Goal: Information Seeking & Learning: Learn about a topic

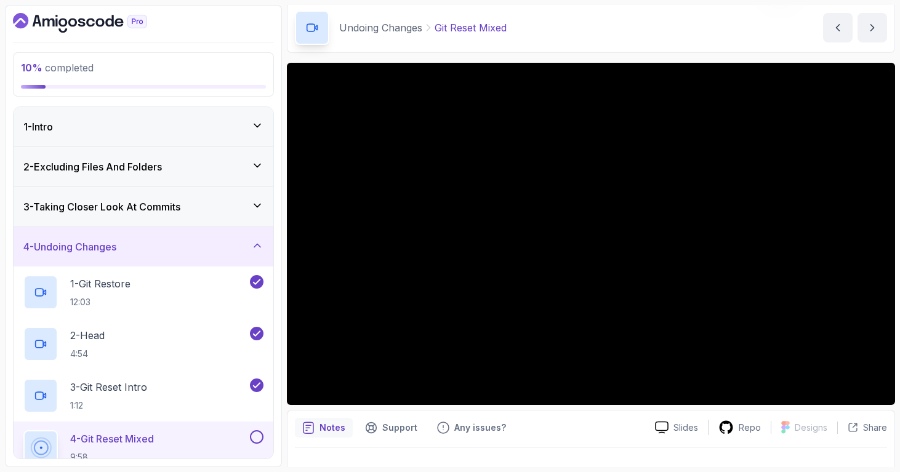
scroll to position [70, 0]
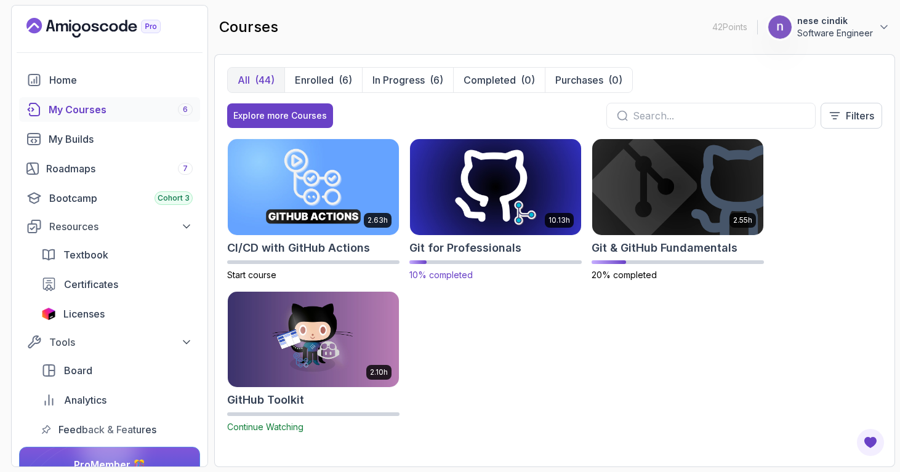
click at [519, 202] on img at bounding box center [496, 187] width 180 height 100
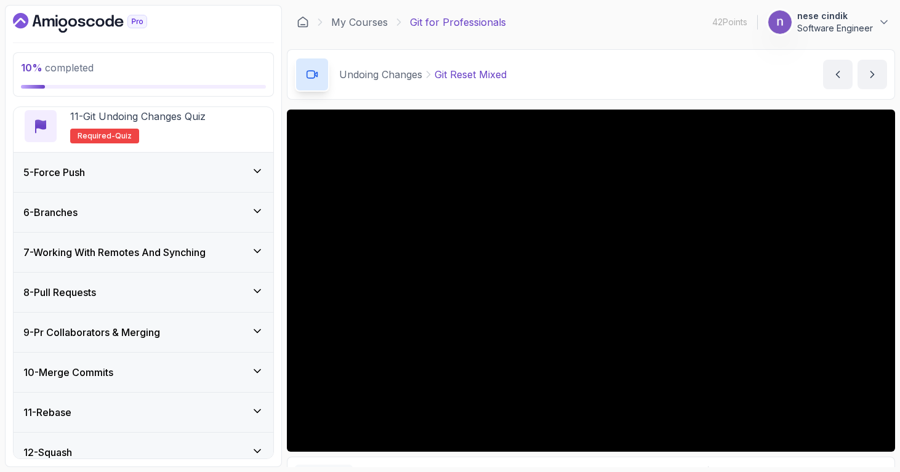
scroll to position [684, 0]
click at [182, 180] on div "5 - Force Push" at bounding box center [144, 171] width 260 height 39
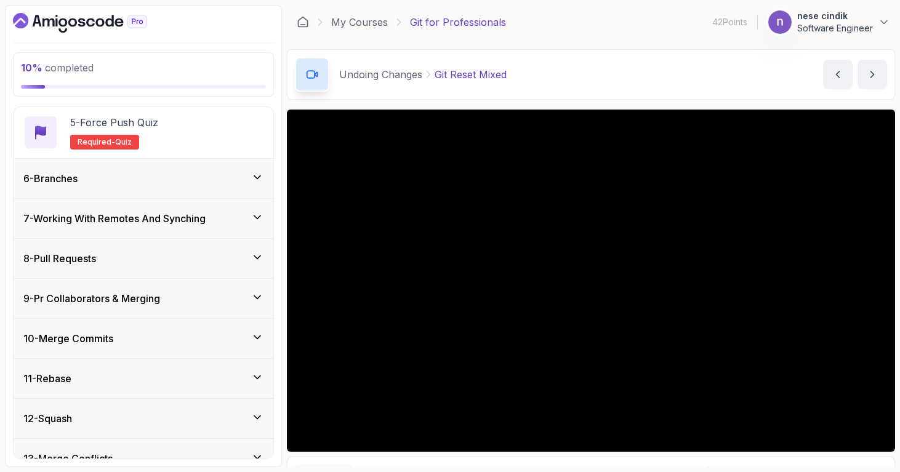
scroll to position [420, 0]
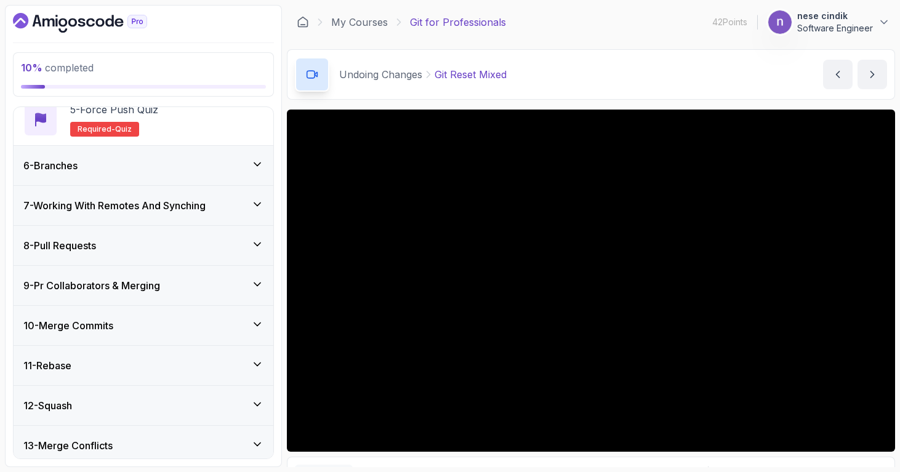
click at [187, 176] on div "6 - Branches" at bounding box center [144, 165] width 260 height 39
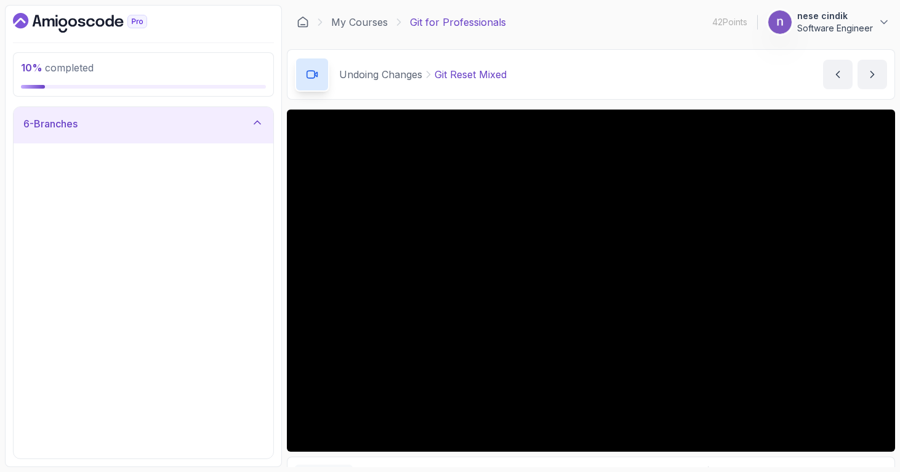
scroll to position [229, 0]
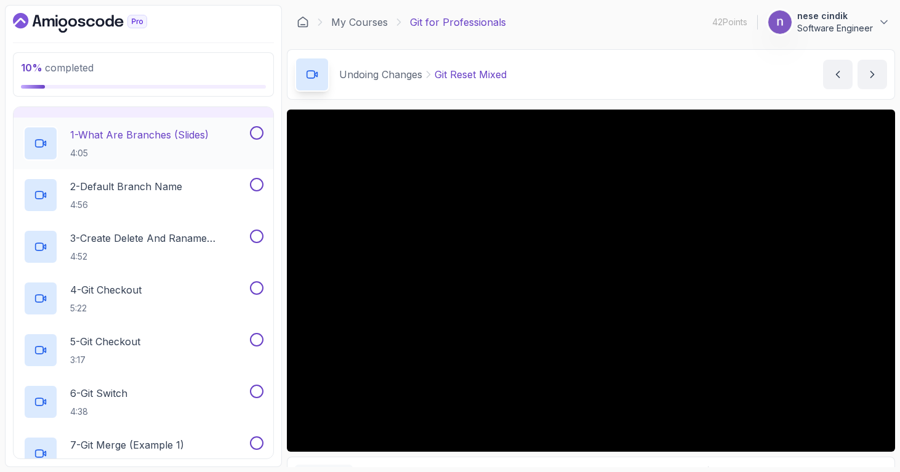
click at [171, 156] on p "4:05" at bounding box center [139, 153] width 139 height 12
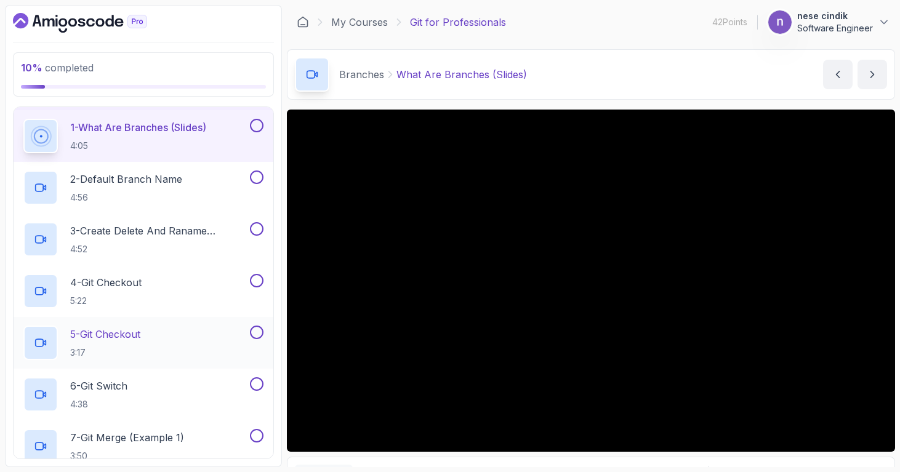
scroll to position [236, 0]
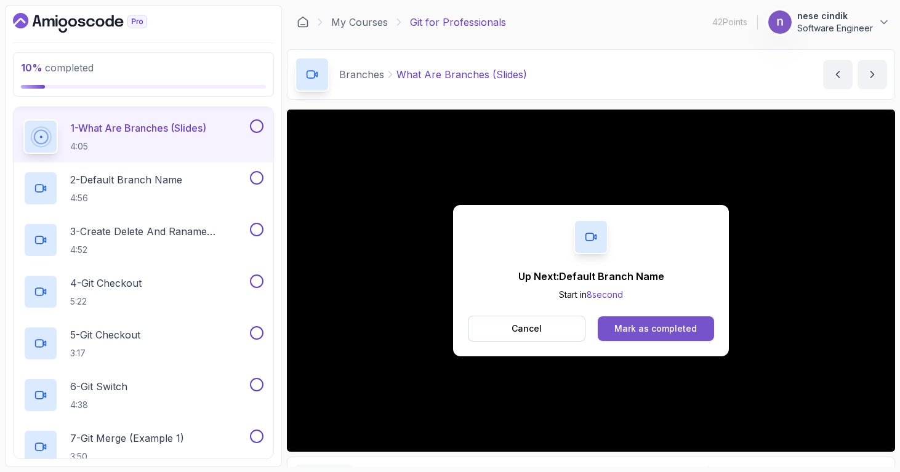
click at [645, 320] on button "Mark as completed" at bounding box center [656, 329] width 116 height 25
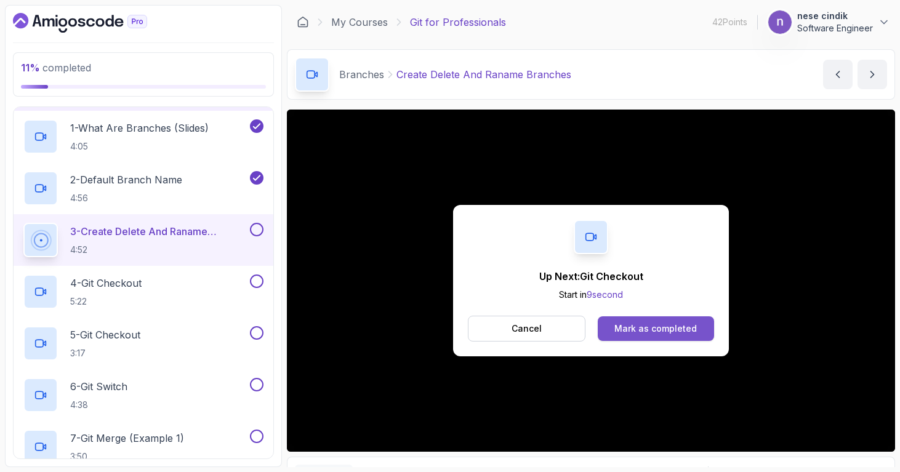
click at [701, 338] on button "Mark as completed" at bounding box center [656, 329] width 116 height 25
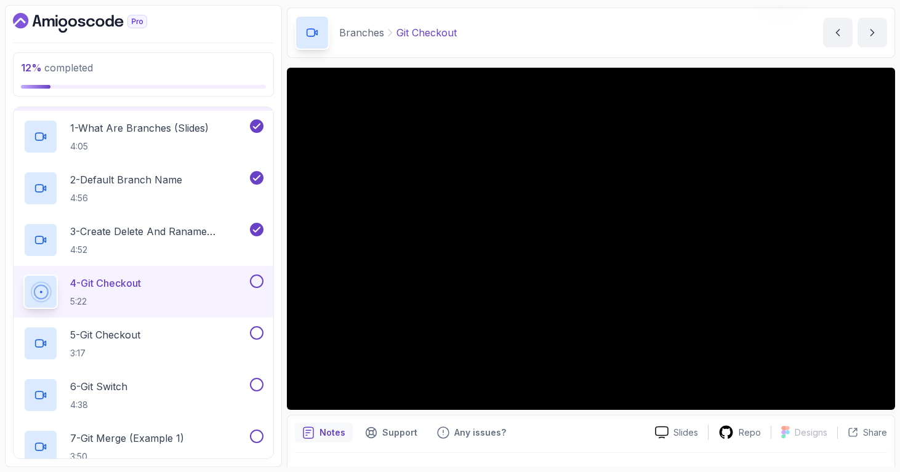
scroll to position [70, 0]
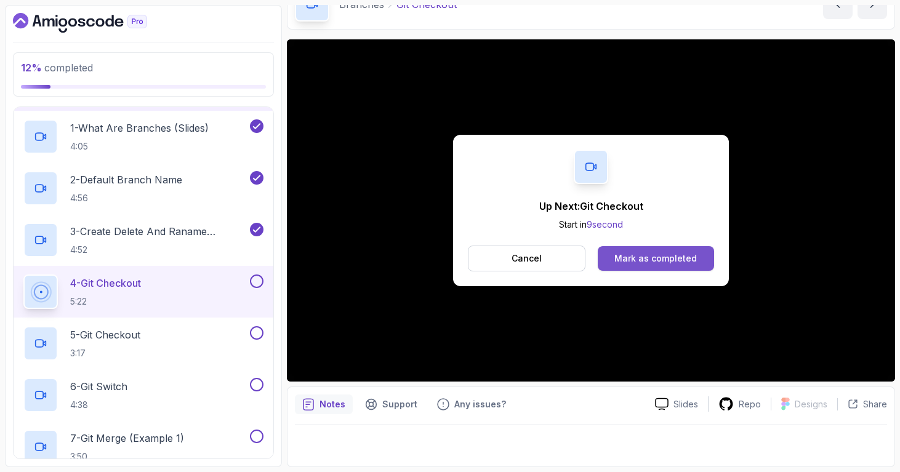
click at [682, 268] on button "Mark as completed" at bounding box center [656, 258] width 116 height 25
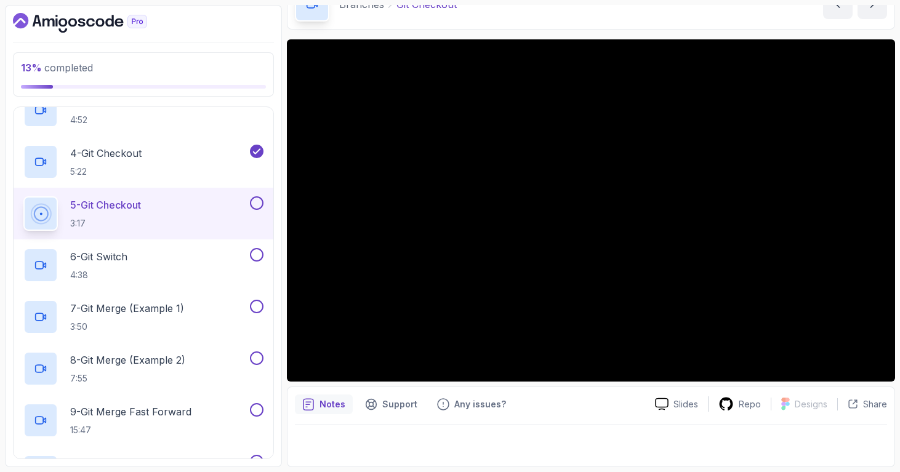
scroll to position [364, 0]
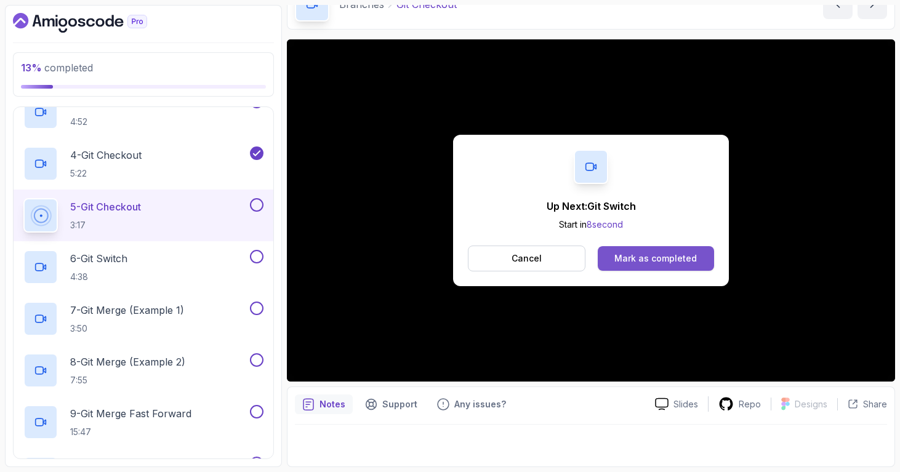
click at [692, 260] on div "Mark as completed" at bounding box center [656, 259] width 83 height 12
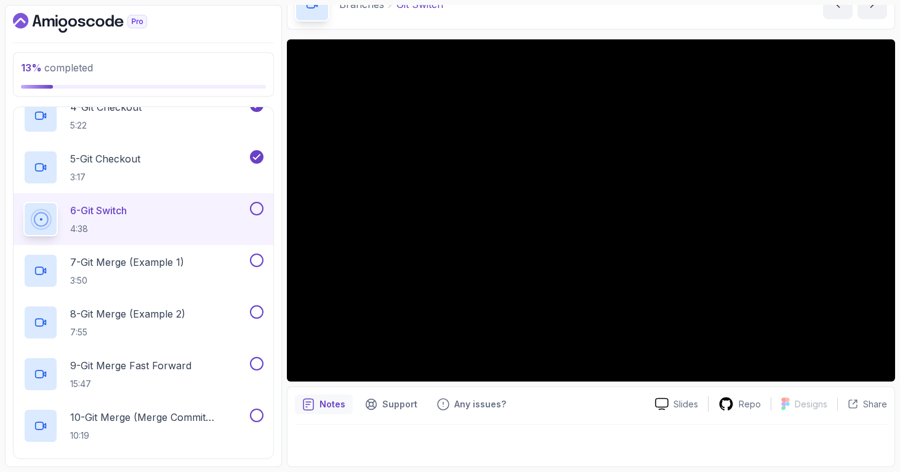
scroll to position [411, 0]
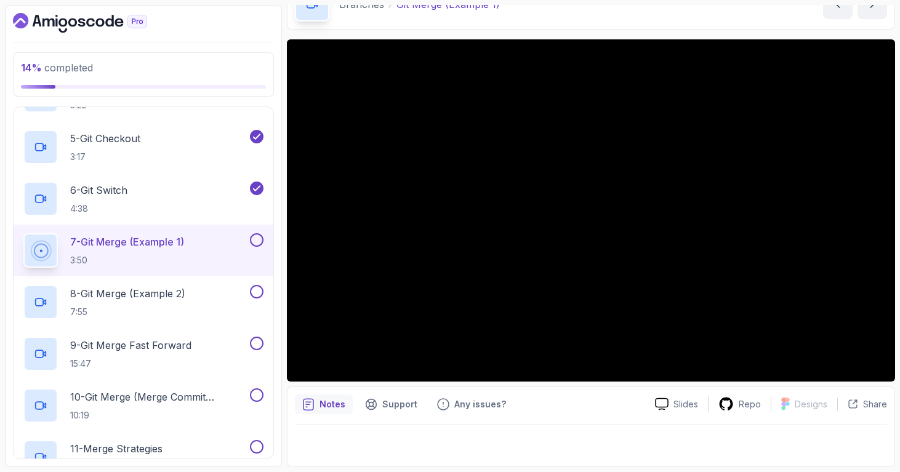
scroll to position [436, 0]
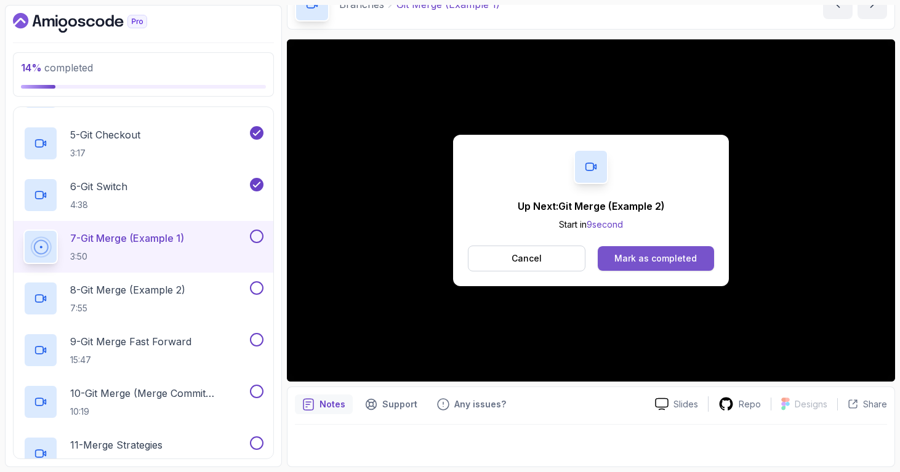
click at [678, 255] on div "Mark as completed" at bounding box center [656, 259] width 83 height 12
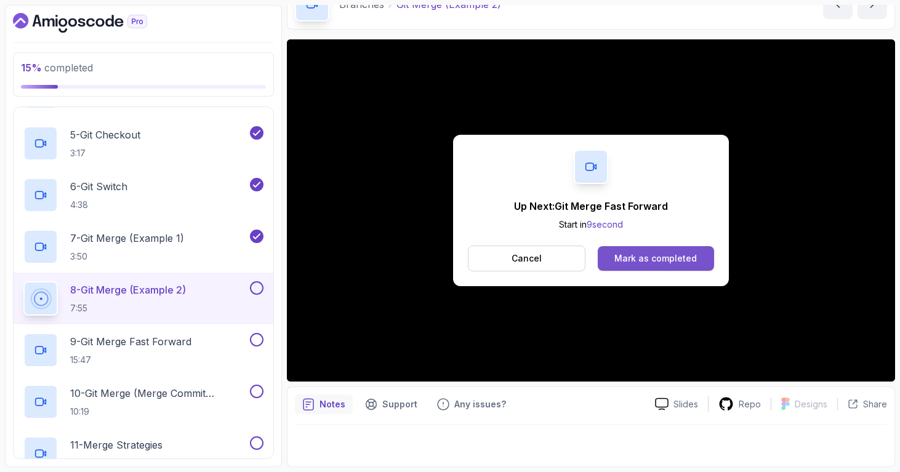
click at [646, 260] on div "Mark as completed" at bounding box center [656, 259] width 83 height 12
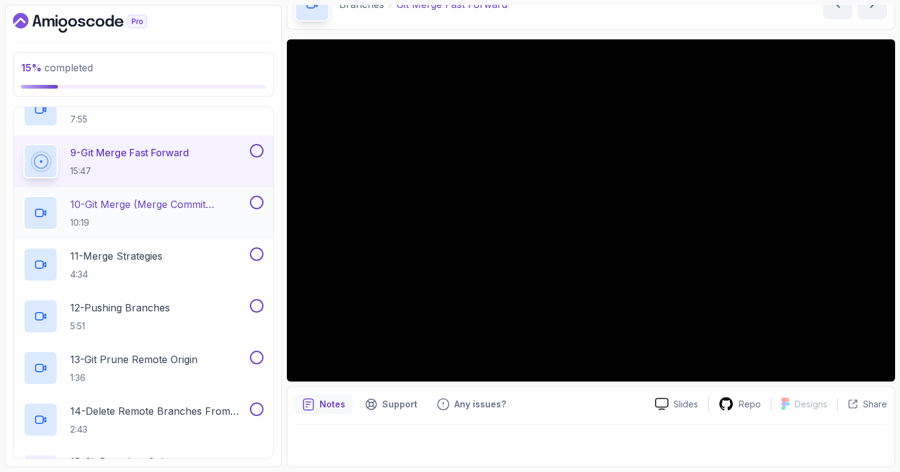
scroll to position [628, 0]
